Goal: Task Accomplishment & Management: Manage account settings

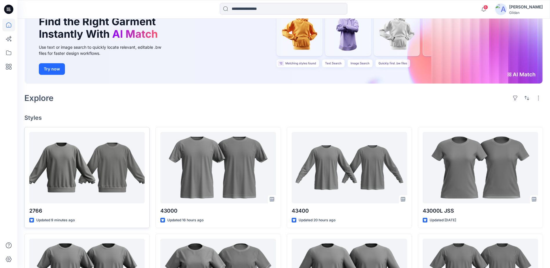
scroll to position [58, 0]
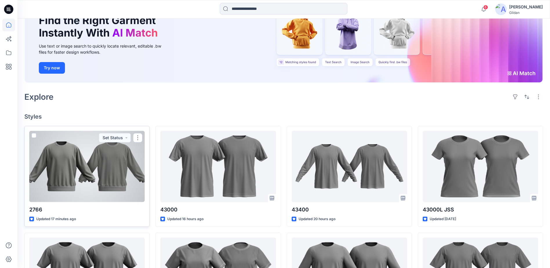
click at [93, 169] on div at bounding box center [86, 166] width 115 height 71
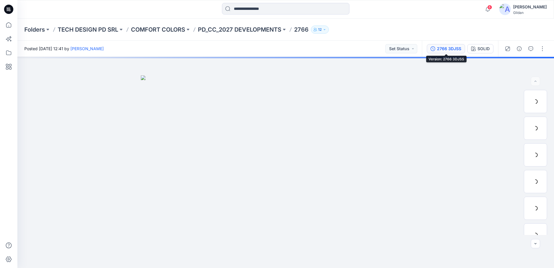
click at [452, 48] on div "2766 3DJSS" at bounding box center [449, 49] width 24 height 6
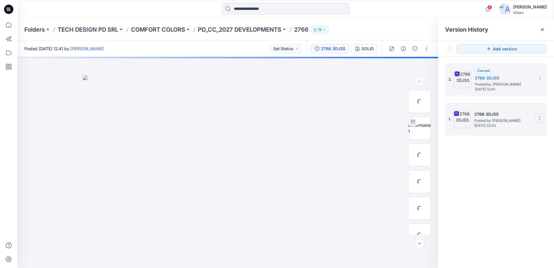
click at [539, 118] on icon at bounding box center [540, 118] width 5 height 5
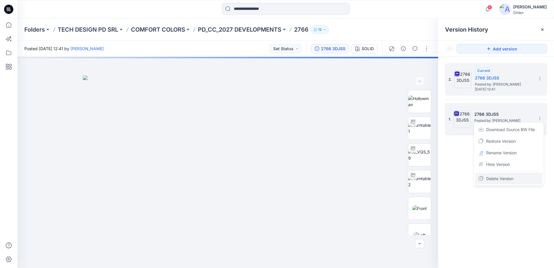
click at [501, 178] on span "Delete Version" at bounding box center [499, 178] width 27 height 7
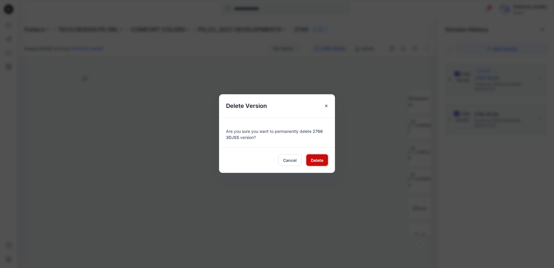
click at [320, 161] on span "Delete" at bounding box center [317, 160] width 12 height 6
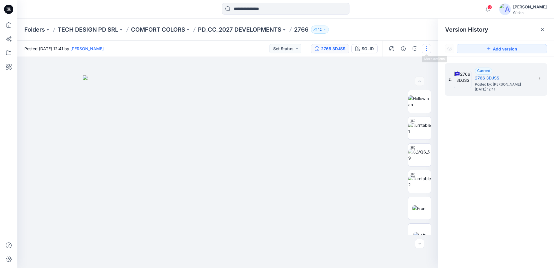
click at [427, 49] on button "button" at bounding box center [426, 48] width 9 height 9
click at [399, 77] on button "Edit" at bounding box center [402, 78] width 53 height 11
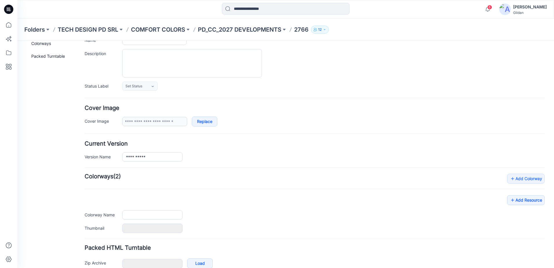
scroll to position [79, 0]
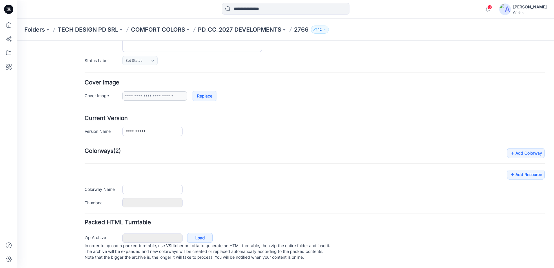
type input "****"
type input "*****"
type input "**********"
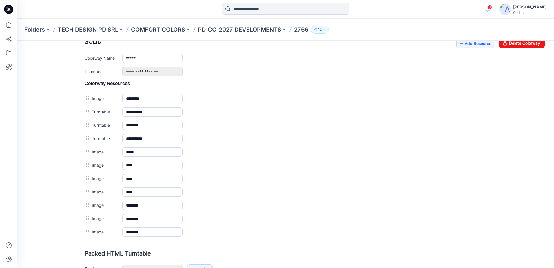
scroll to position [224, 0]
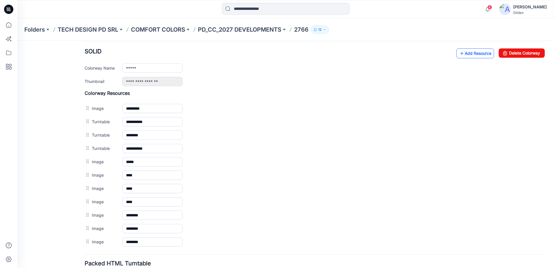
click at [474, 54] on link "Add Resource" at bounding box center [475, 53] width 38 height 10
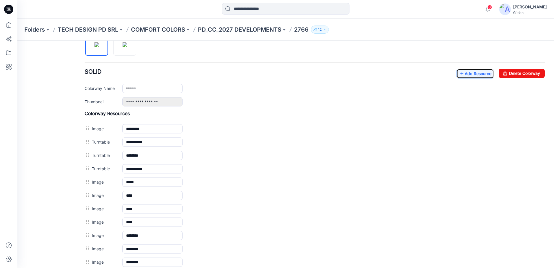
scroll to position [195, 0]
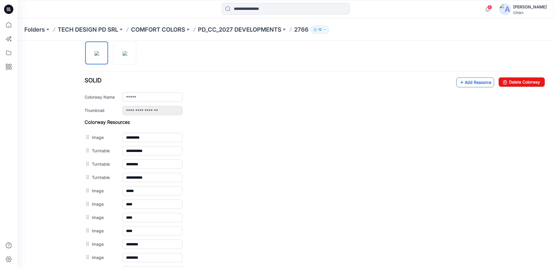
click at [470, 84] on link "Add Resource" at bounding box center [475, 82] width 38 height 10
click at [474, 85] on link "Add Resource" at bounding box center [475, 82] width 38 height 10
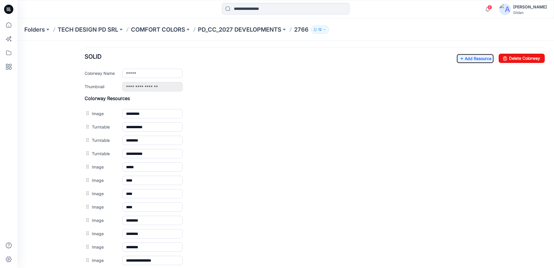
scroll to position [166, 0]
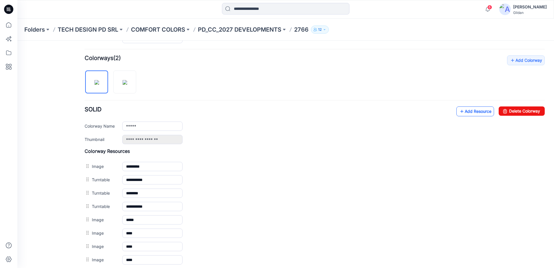
click at [473, 109] on link "Add Resource" at bounding box center [475, 111] width 38 height 10
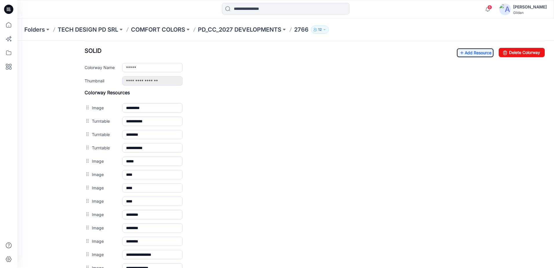
scroll to position [224, 0]
click at [472, 58] on div "**********" at bounding box center [315, 67] width 460 height 38
click at [473, 55] on link "Add Resource" at bounding box center [475, 53] width 38 height 10
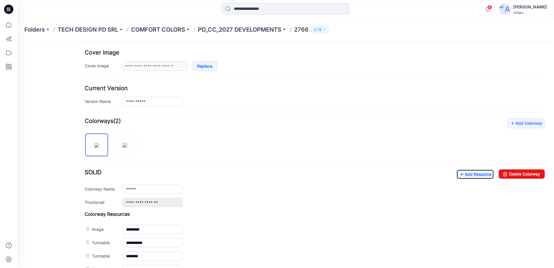
scroll to position [108, 0]
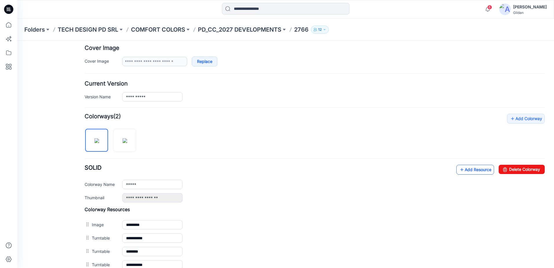
click at [472, 171] on link "Add Resource" at bounding box center [475, 170] width 38 height 10
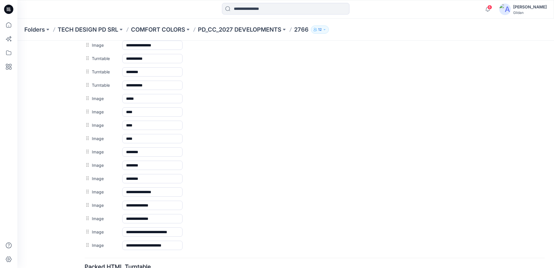
scroll to position [291, 0]
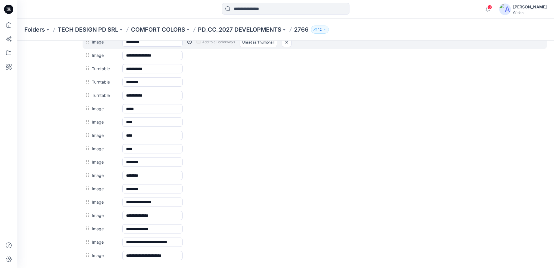
click at [89, 45] on div at bounding box center [88, 41] width 7 height 9
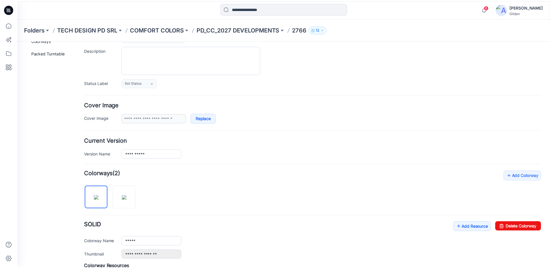
scroll to position [0, 0]
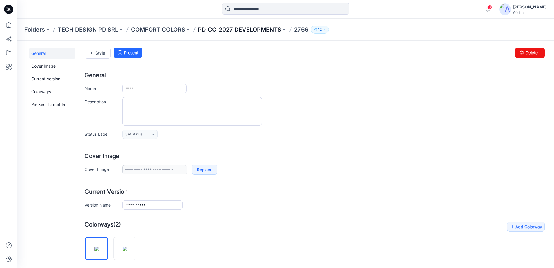
click at [261, 29] on p "PD_CC_2027 DEVELOPMENTS" at bounding box center [239, 30] width 83 height 8
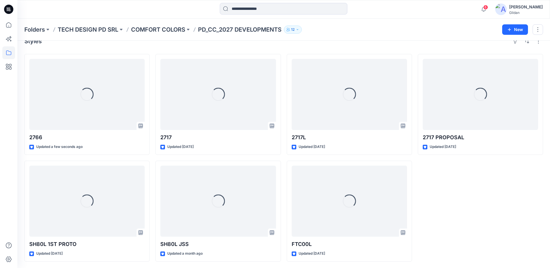
scroll to position [12, 0]
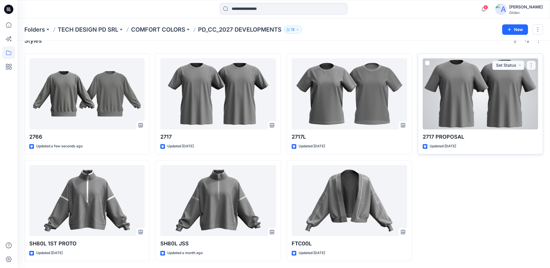
click at [533, 65] on button "button" at bounding box center [530, 65] width 9 height 9
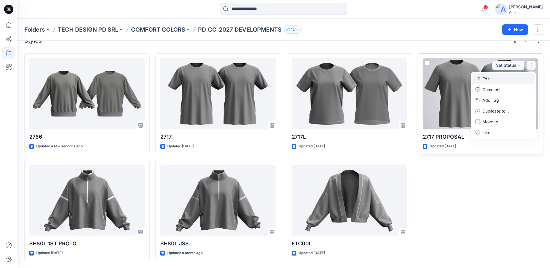
click at [491, 78] on button "Edit" at bounding box center [503, 78] width 63 height 11
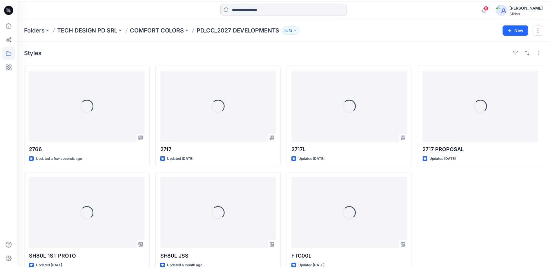
scroll to position [12, 0]
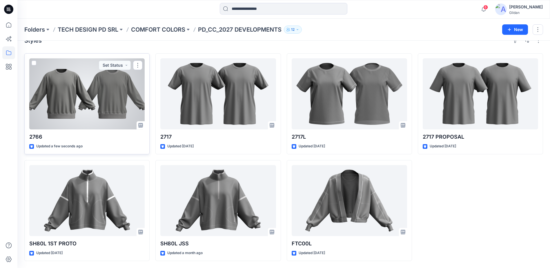
click at [90, 96] on div at bounding box center [86, 93] width 115 height 71
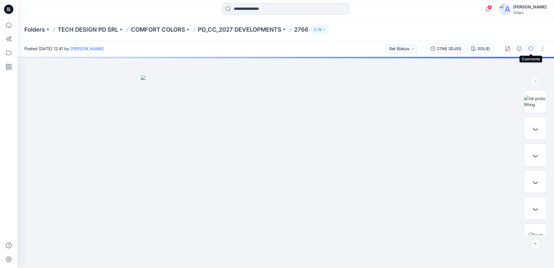
click at [531, 49] on icon "button" at bounding box center [531, 48] width 5 height 5
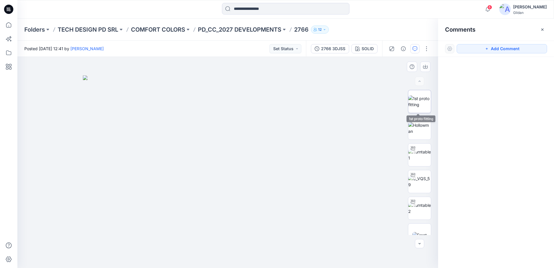
drag, startPoint x: 422, startPoint y: 101, endPoint x: 425, endPoint y: 99, distance: 3.4
click at [422, 101] on img at bounding box center [419, 101] width 23 height 12
click at [491, 48] on button "Add Comment" at bounding box center [502, 48] width 90 height 9
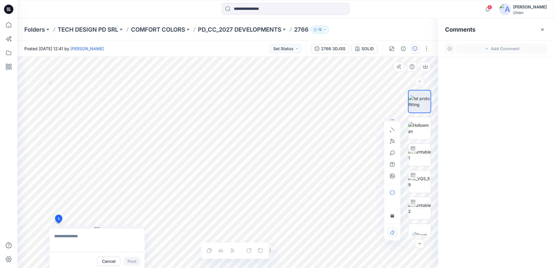
click at [58, 223] on div "1 Cancel Post Layer 1" at bounding box center [227, 162] width 421 height 211
click at [96, 238] on textarea at bounding box center [97, 239] width 95 height 23
paste textarea "**********"
click at [54, 236] on textarea "**********" at bounding box center [97, 239] width 95 height 23
type textarea "**********"
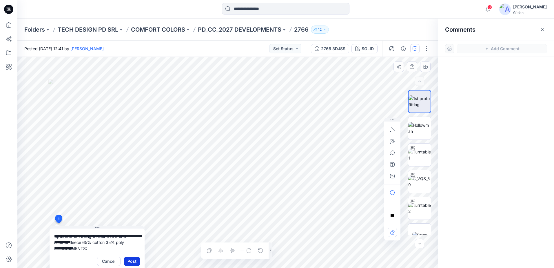
click at [133, 262] on button "Post" at bounding box center [132, 260] width 16 height 9
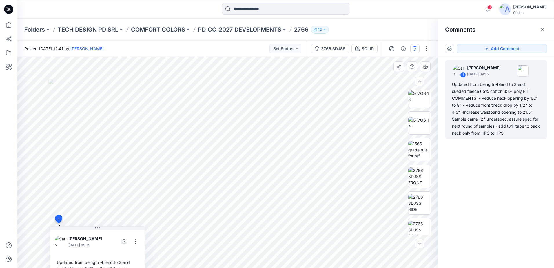
scroll to position [278, 0]
click at [424, 146] on img at bounding box center [419, 143] width 23 height 18
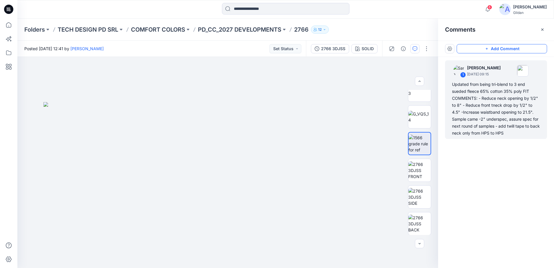
click at [501, 48] on button "Add Comment" at bounding box center [502, 48] width 90 height 9
click at [58, 83] on div "2" at bounding box center [227, 162] width 421 height 211
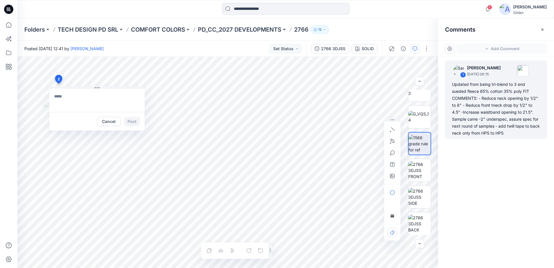
type textarea "*"
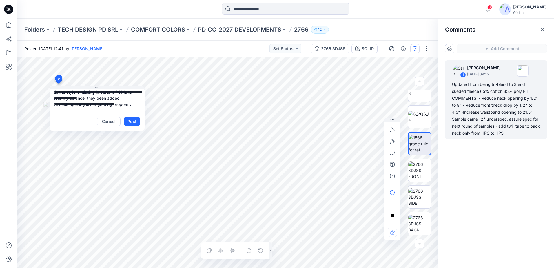
scroll to position [17, 0]
type textarea "**********"
click at [136, 121] on button "Post" at bounding box center [132, 121] width 16 height 9
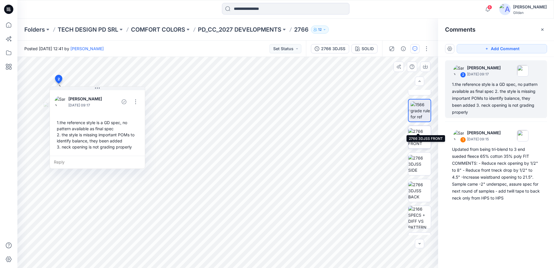
scroll to position [332, 0]
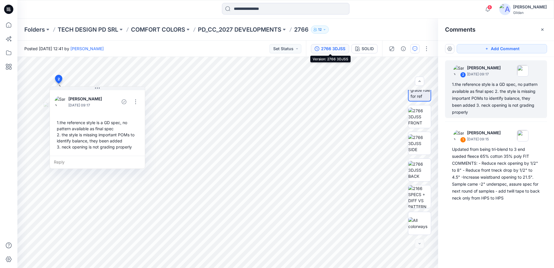
click at [345, 49] on div "2766 3DJSS" at bounding box center [333, 49] width 24 height 6
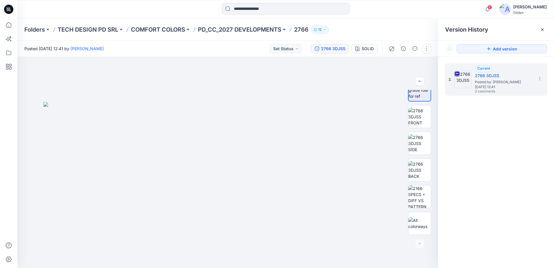
click at [429, 48] on button "button" at bounding box center [426, 48] width 9 height 9
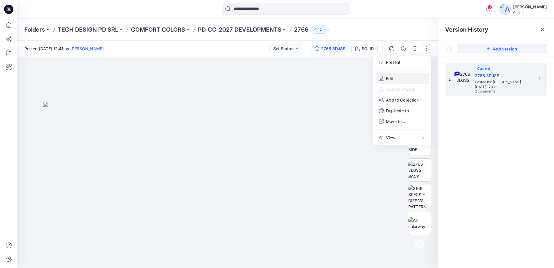
click at [396, 77] on button "Edit" at bounding box center [402, 78] width 53 height 11
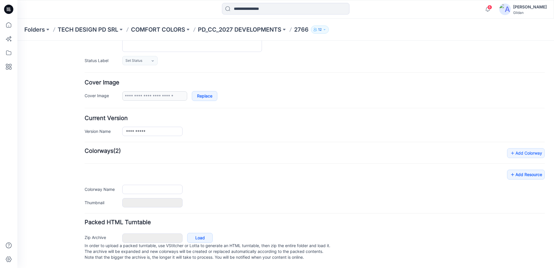
scroll to position [79, 0]
type input "****"
type input "*****"
type input "**********"
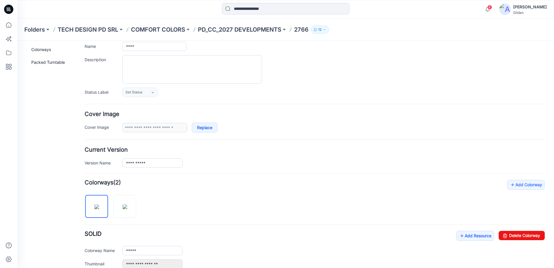
scroll to position [0, 0]
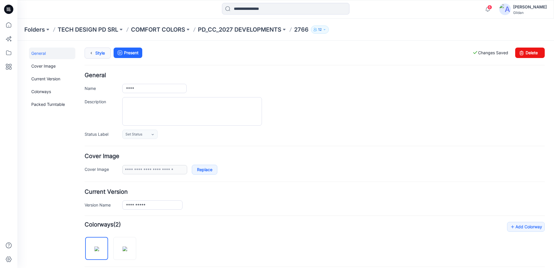
click at [93, 54] on icon at bounding box center [91, 53] width 8 height 10
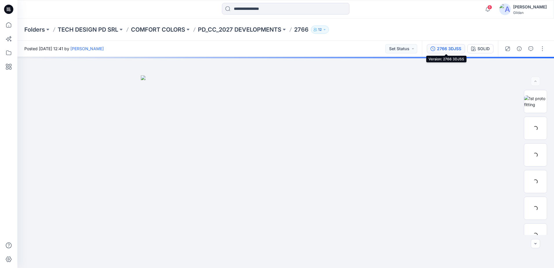
click at [443, 48] on div "2766 3DJSS" at bounding box center [449, 49] width 24 height 6
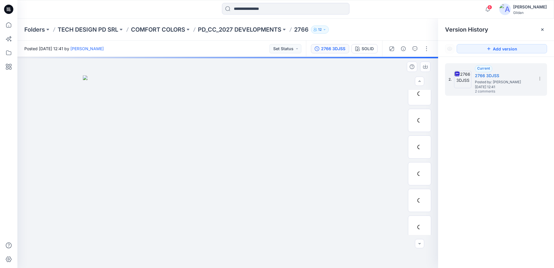
scroll to position [332, 0]
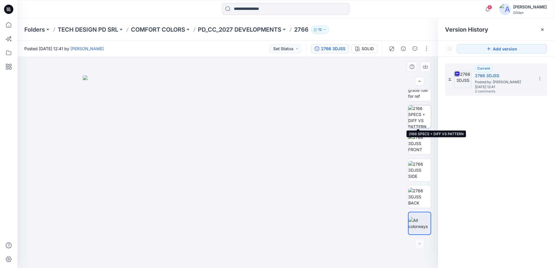
click at [425, 122] on img at bounding box center [419, 116] width 23 height 23
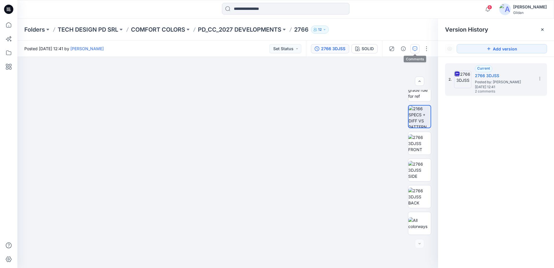
click at [415, 50] on icon "button" at bounding box center [415, 48] width 5 height 5
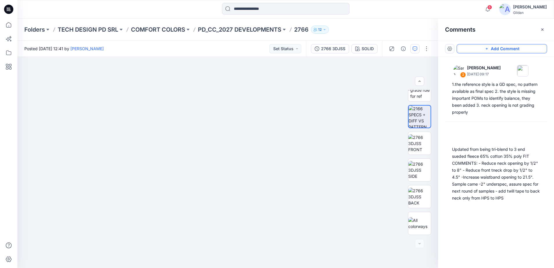
click at [498, 48] on button "Add Comment" at bounding box center [502, 48] width 90 height 9
click at [45, 79] on div "3" at bounding box center [227, 162] width 421 height 211
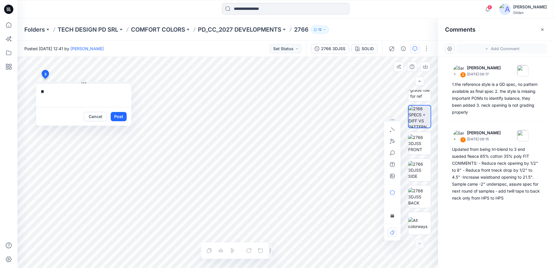
type textarea "*"
drag, startPoint x: 109, startPoint y: 98, endPoint x: 38, endPoint y: 90, distance: 72.0
click at [38, 90] on textarea "**********" at bounding box center [83, 95] width 95 height 23
type textarea "*"
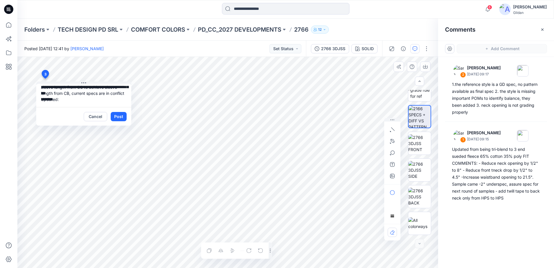
click at [68, 105] on textarea "**********" at bounding box center [83, 95] width 95 height 23
type textarea "**********"
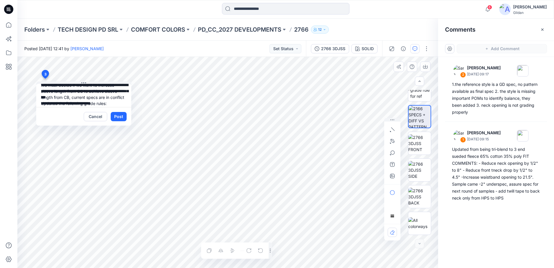
scroll to position [0, 0]
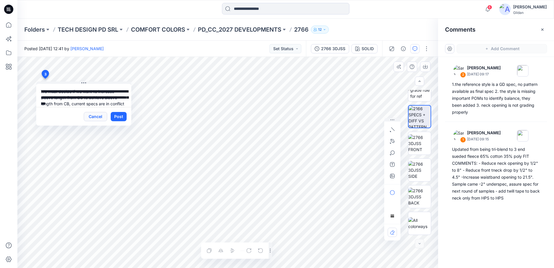
click at [97, 115] on button "Cancel" at bounding box center [95, 116] width 23 height 9
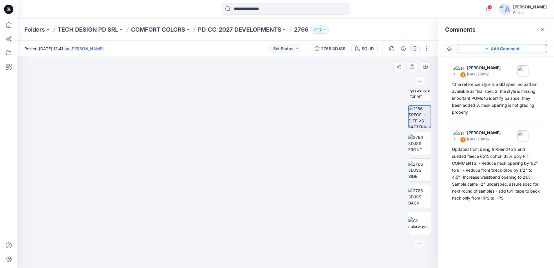
click at [488, 48] on icon "button" at bounding box center [487, 48] width 5 height 5
click at [36, 70] on div "3" at bounding box center [227, 162] width 421 height 211
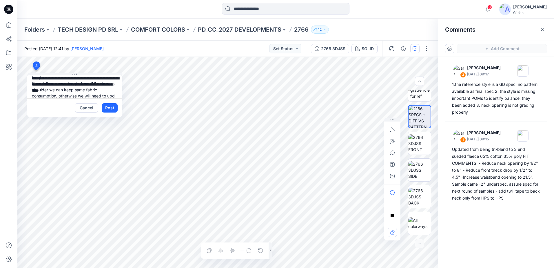
scroll to position [23, 0]
type textarea "**********"
click at [111, 109] on button "Post" at bounding box center [110, 107] width 16 height 9
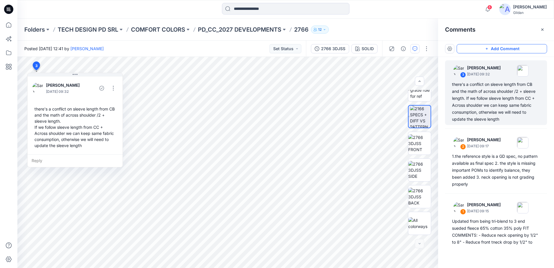
click at [305, 32] on p "2766" at bounding box center [301, 30] width 14 height 8
click at [305, 30] on p "2766" at bounding box center [301, 30] width 14 height 8
click at [333, 47] on div "2766 3DJSS" at bounding box center [333, 49] width 24 height 6
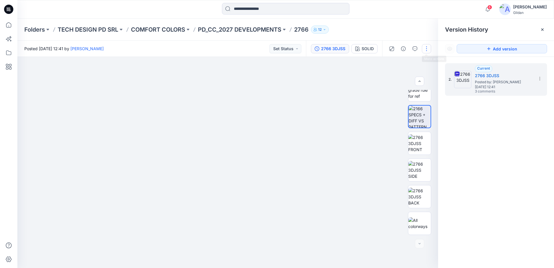
click at [426, 48] on button "button" at bounding box center [426, 48] width 9 height 9
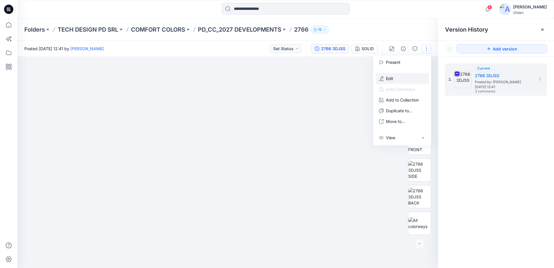
click at [394, 77] on button "Edit" at bounding box center [402, 78] width 53 height 11
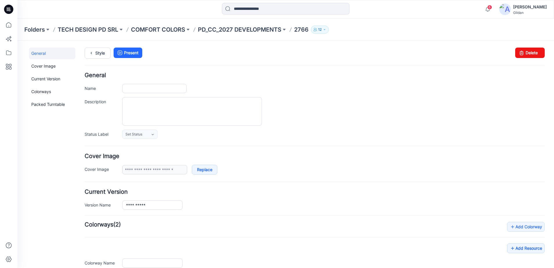
type input "****"
type input "*****"
type input "**********"
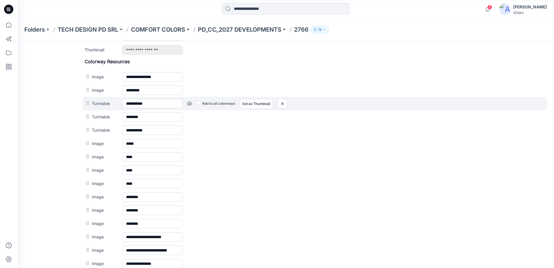
scroll to position [206, 0]
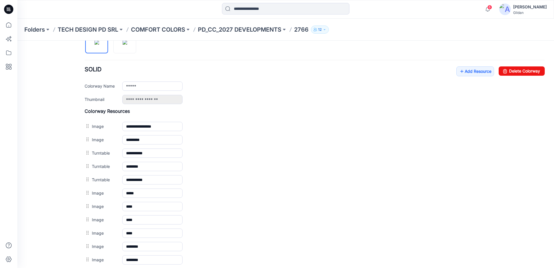
click at [482, 77] on div "**********" at bounding box center [315, 85] width 460 height 38
click at [481, 72] on link "Add Resource" at bounding box center [475, 71] width 38 height 10
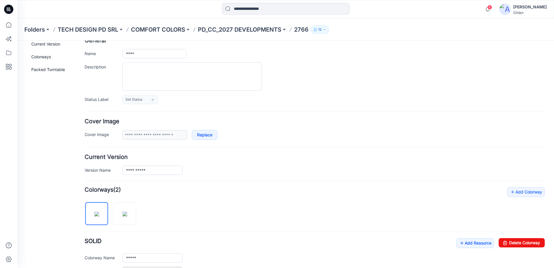
scroll to position [0, 0]
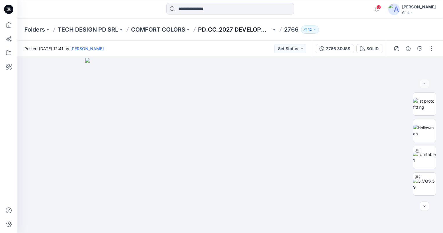
click at [227, 28] on p "PD_CC_2027 DEVELOPMENTS" at bounding box center [234, 30] width 73 height 8
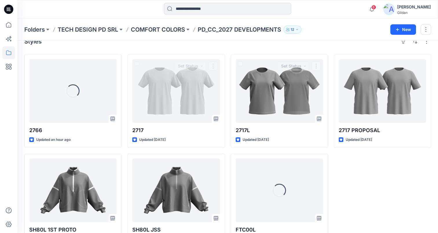
scroll to position [2, 0]
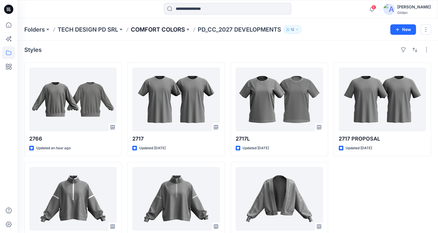
click at [168, 28] on p "COMFORT COLORS" at bounding box center [158, 30] width 54 height 8
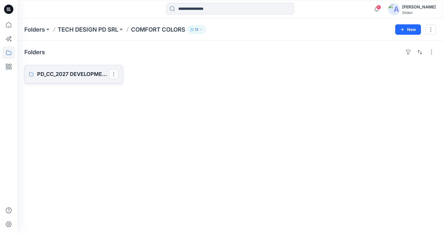
click at [61, 77] on p "PD_CC_2027 DEVELOPMENTS" at bounding box center [73, 74] width 72 height 8
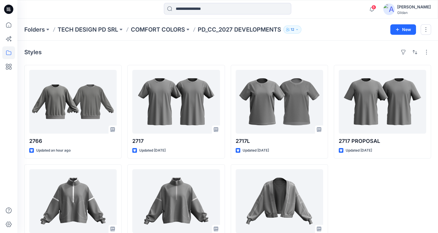
click at [321, 26] on div "Folders TECH DESIGN PD SRL COMFORT COLORS PD_CC_2027 DEVELOPMENTS 12" at bounding box center [205, 30] width 362 height 8
click at [183, 30] on p "COMFORT COLORS" at bounding box center [158, 30] width 54 height 8
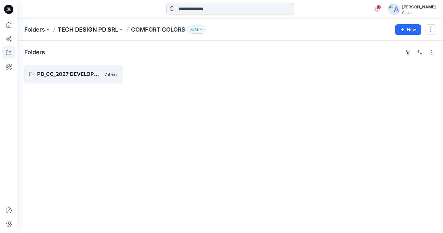
click at [96, 32] on p "TECH DESIGN PD SRL" at bounding box center [88, 30] width 61 height 8
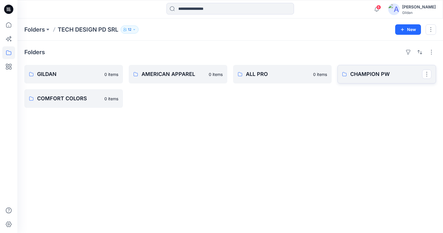
click at [367, 72] on p "CHAMPION PW" at bounding box center [386, 74] width 72 height 8
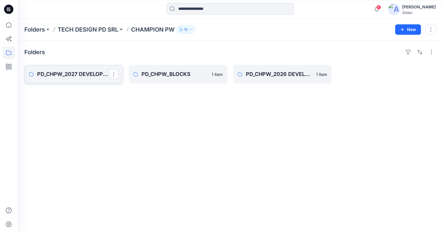
click at [81, 76] on p "PD_CHPW_2027 DEVELOPMENTS" at bounding box center [73, 74] width 72 height 8
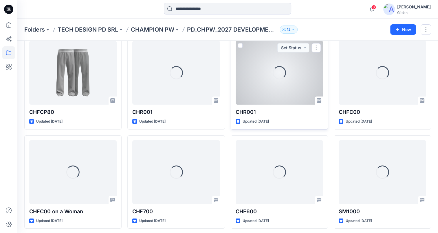
scroll to position [31, 0]
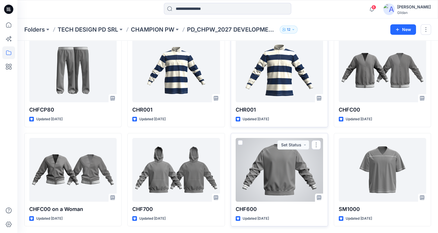
click at [279, 172] on div at bounding box center [280, 170] width 88 height 64
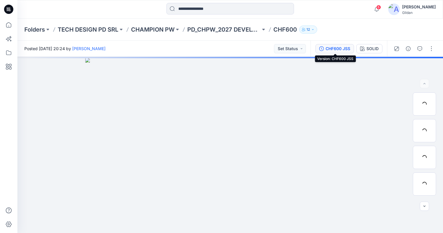
click at [339, 48] on div "CHF600 JSS" at bounding box center [337, 49] width 25 height 6
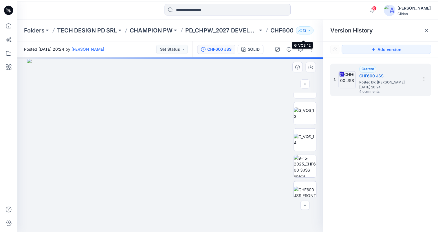
scroll to position [290, 0]
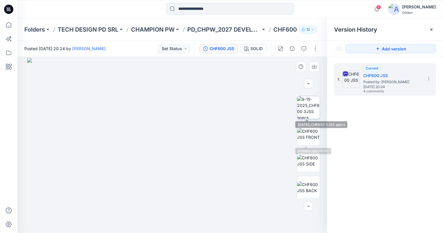
click at [310, 106] on img at bounding box center [308, 107] width 23 height 23
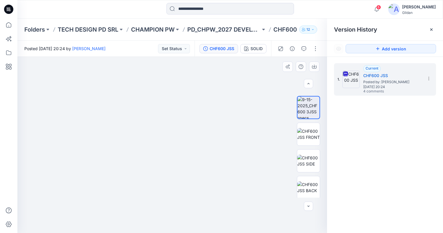
click at [192, 101] on img at bounding box center [172, 157] width 336 height 153
click at [431, 29] on icon at bounding box center [431, 29] width 2 height 2
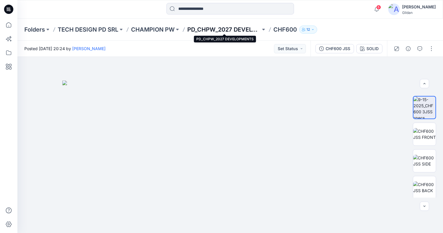
click at [230, 30] on p "PD_CHPW_2027 DEVELOPMENTS" at bounding box center [223, 30] width 73 height 8
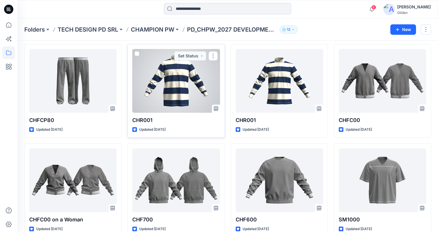
scroll to position [29, 0]
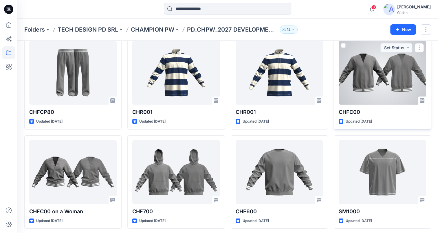
click at [372, 77] on div at bounding box center [383, 73] width 88 height 64
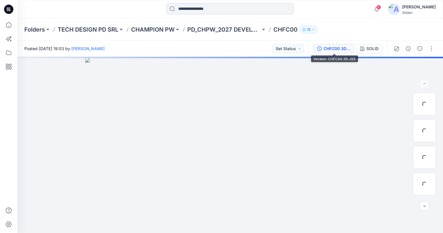
click at [339, 50] on div "CHFC00 3D JSS" at bounding box center [336, 49] width 27 height 6
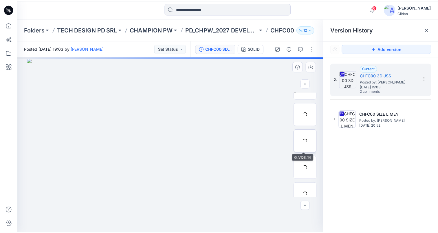
scroll to position [232, 0]
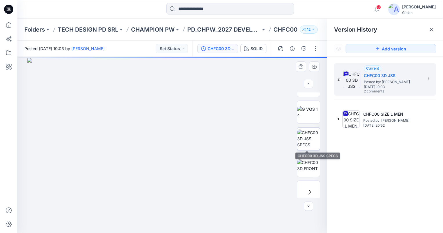
click at [310, 139] on img at bounding box center [308, 139] width 23 height 18
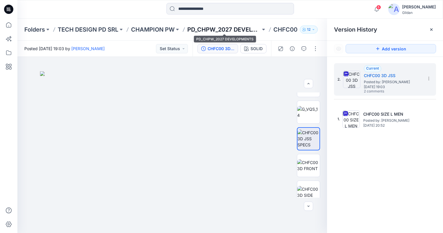
click at [239, 29] on p "PD_CHPW_2027 DEVELOPMENTS" at bounding box center [223, 30] width 73 height 8
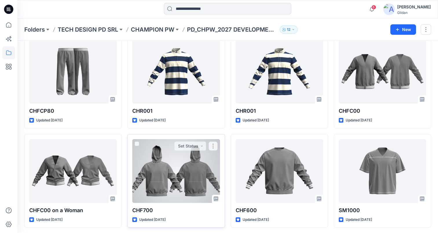
scroll to position [31, 0]
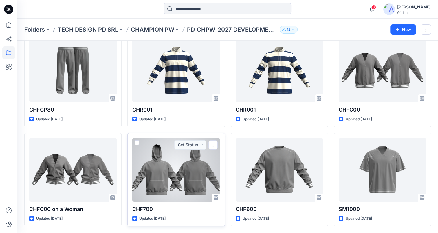
click at [177, 176] on div at bounding box center [176, 170] width 88 height 64
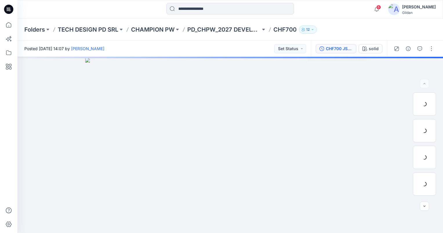
click at [337, 49] on div "CHF700 JSS TS @ neckline" at bounding box center [339, 49] width 27 height 6
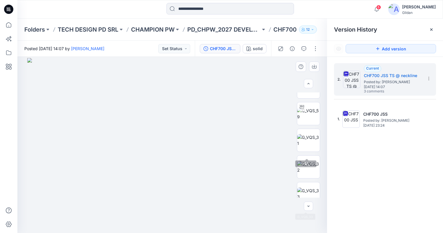
scroll to position [37, 0]
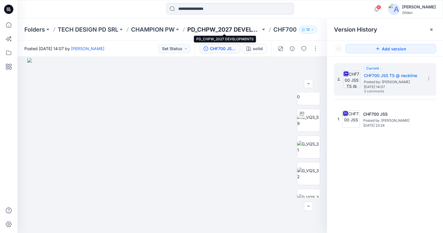
click at [239, 29] on p "PD_CHPW_2027 DEVELOPMENTS" at bounding box center [223, 30] width 73 height 8
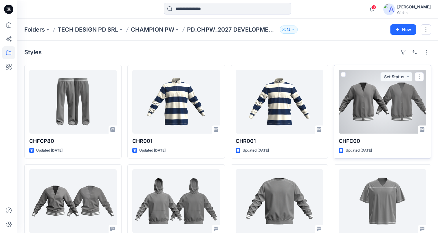
click at [379, 112] on div at bounding box center [383, 102] width 88 height 64
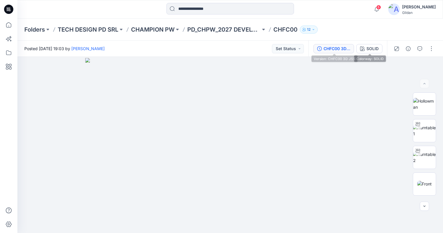
click at [337, 50] on div "CHFC00 3D JSS" at bounding box center [336, 49] width 27 height 6
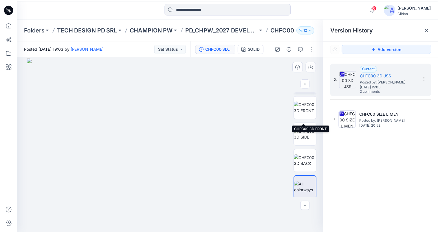
scroll to position [261, 0]
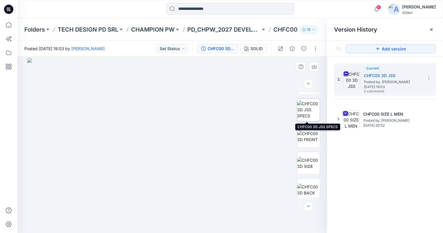
click at [308, 114] on img at bounding box center [308, 110] width 23 height 18
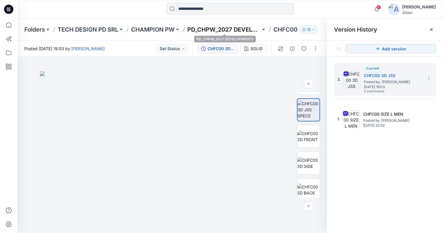
click at [220, 31] on p "PD_CHPW_2027 DEVELOPMENTS" at bounding box center [223, 30] width 73 height 8
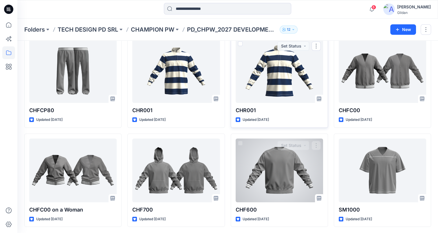
scroll to position [31, 0]
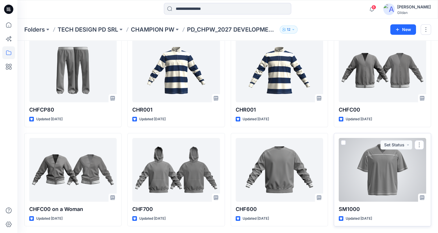
click at [377, 170] on div at bounding box center [383, 170] width 88 height 64
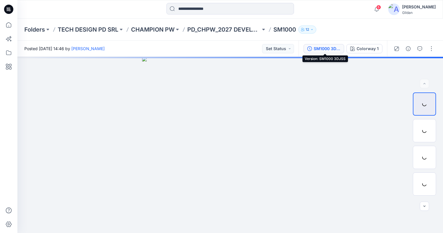
click at [334, 49] on div "SM1000 3DJSS" at bounding box center [327, 49] width 27 height 6
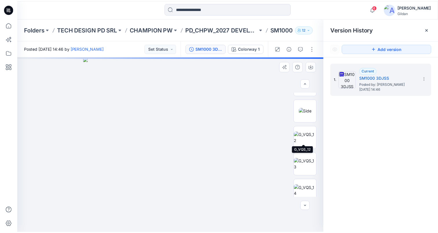
scroll to position [158, 0]
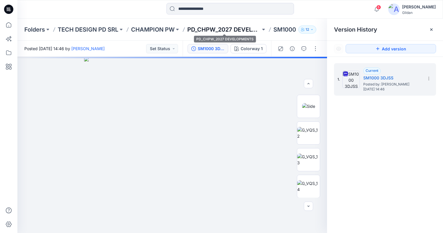
click at [245, 28] on p "PD_CHPW_2027 DEVELOPMENTS" at bounding box center [223, 30] width 73 height 8
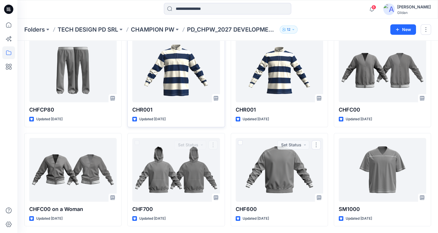
scroll to position [2, 0]
